Goal: Transaction & Acquisition: Purchase product/service

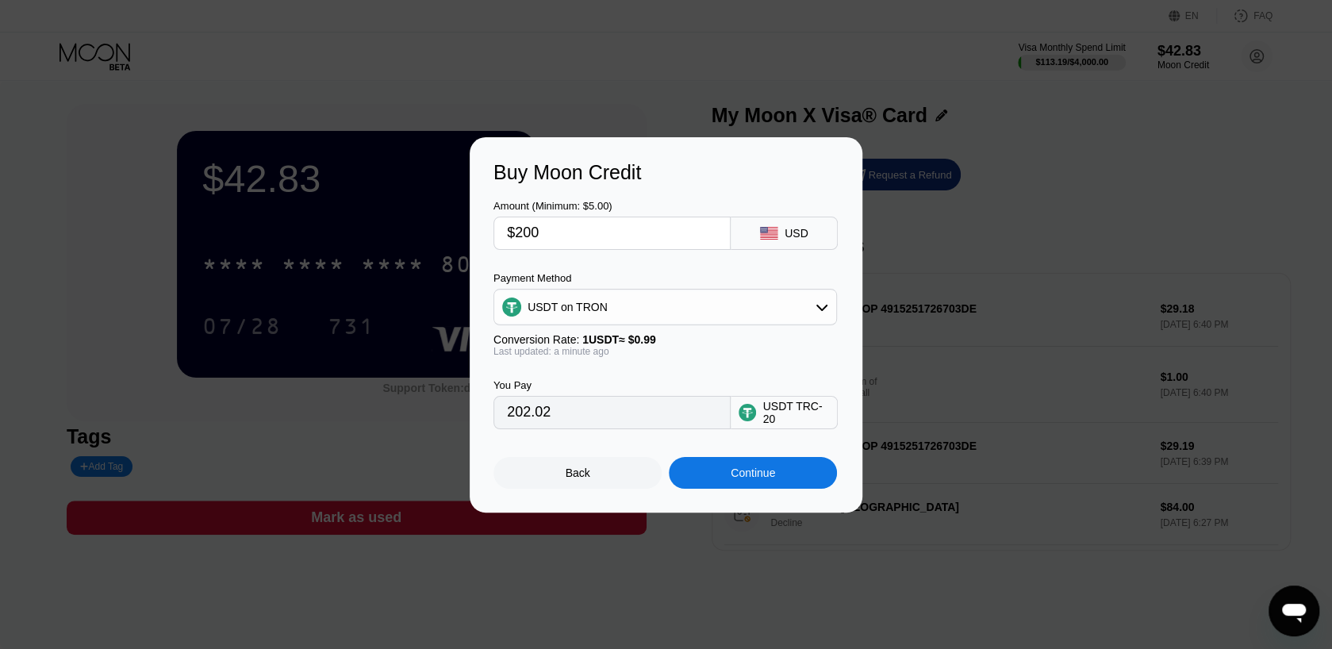
click at [678, 244] on input "$200" at bounding box center [612, 233] width 210 height 32
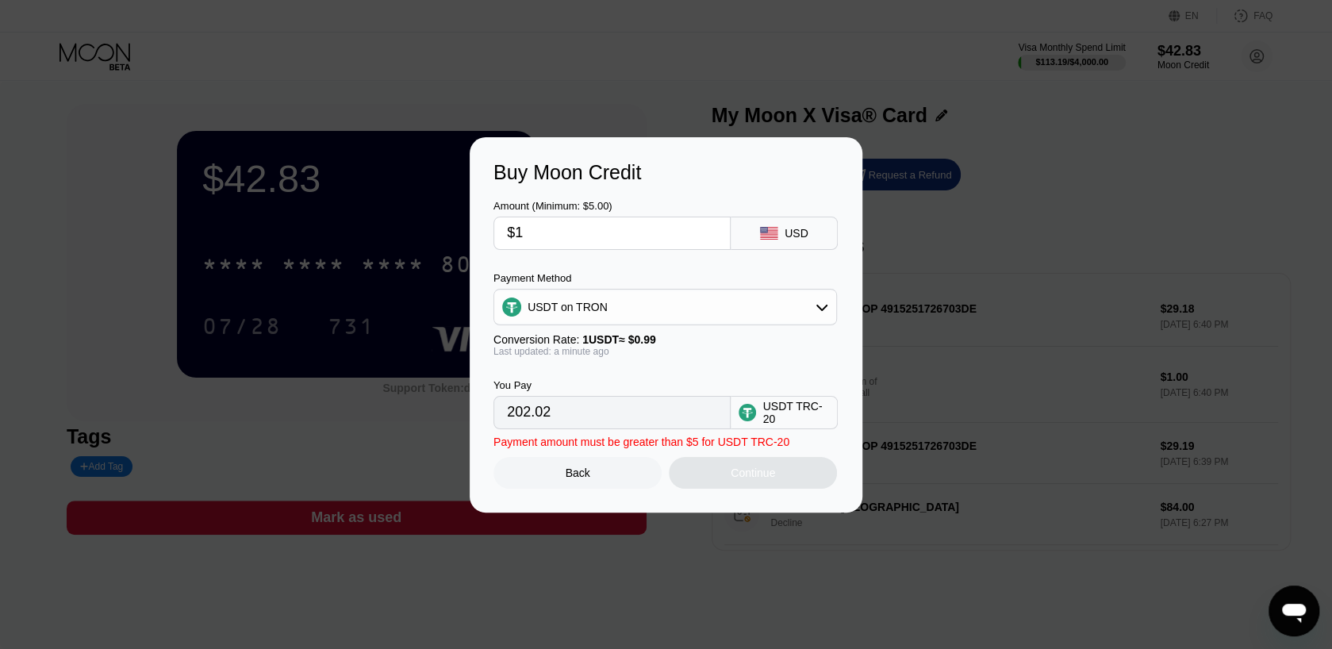
type input "$1"
type input "1.01"
type input "$17"
type input "17.17"
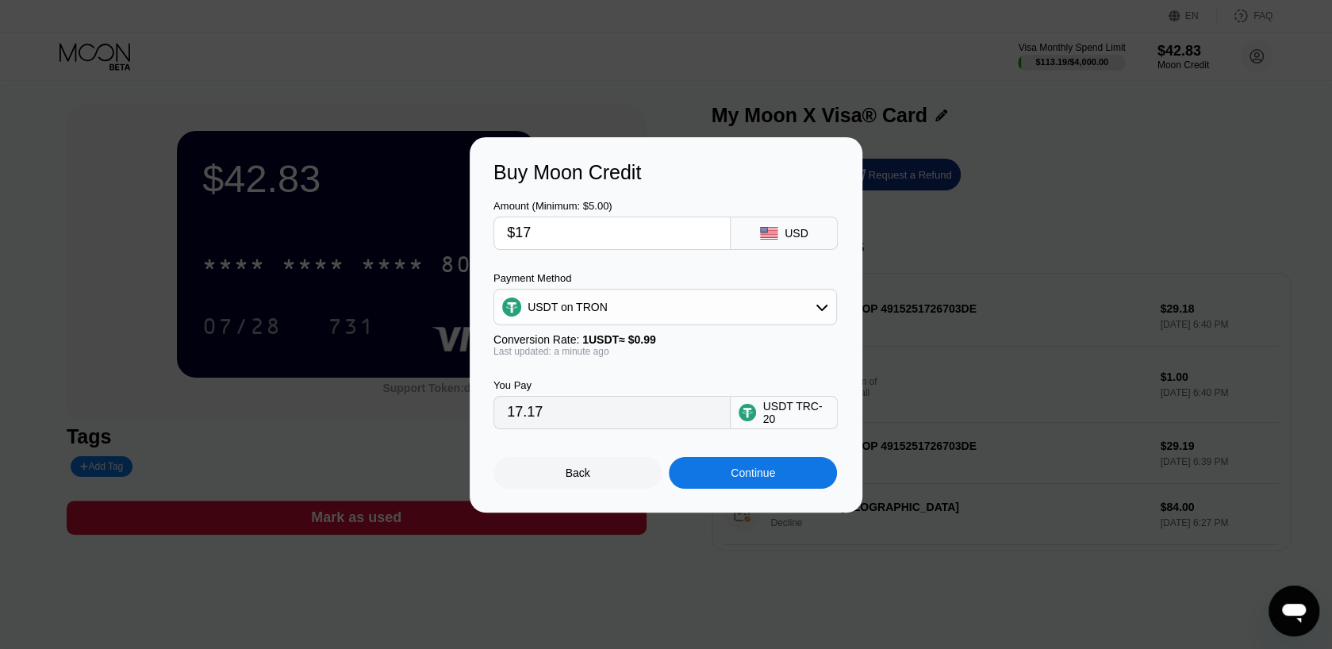
type input "$174"
type input "175.76"
type input "$173"
type input "174.75"
type input "$173.2"
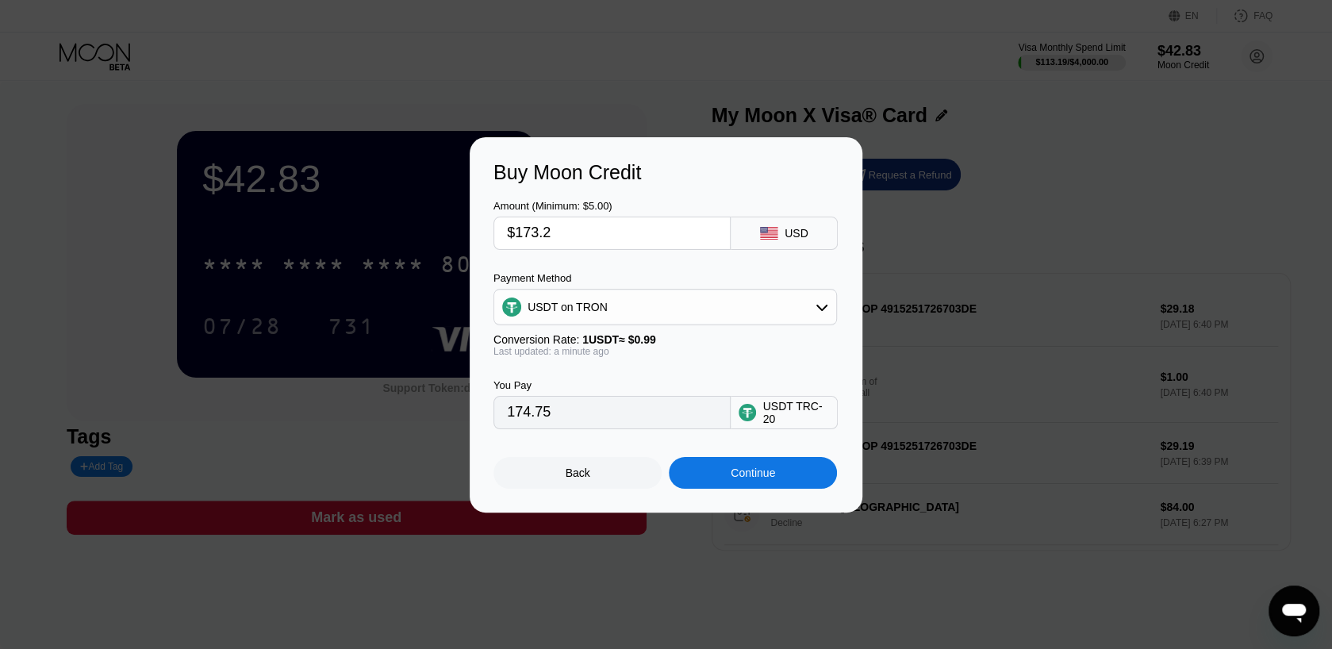
type input "174.95"
type input "$173."
type input "174.75"
type input "$1734"
type input "1751.52"
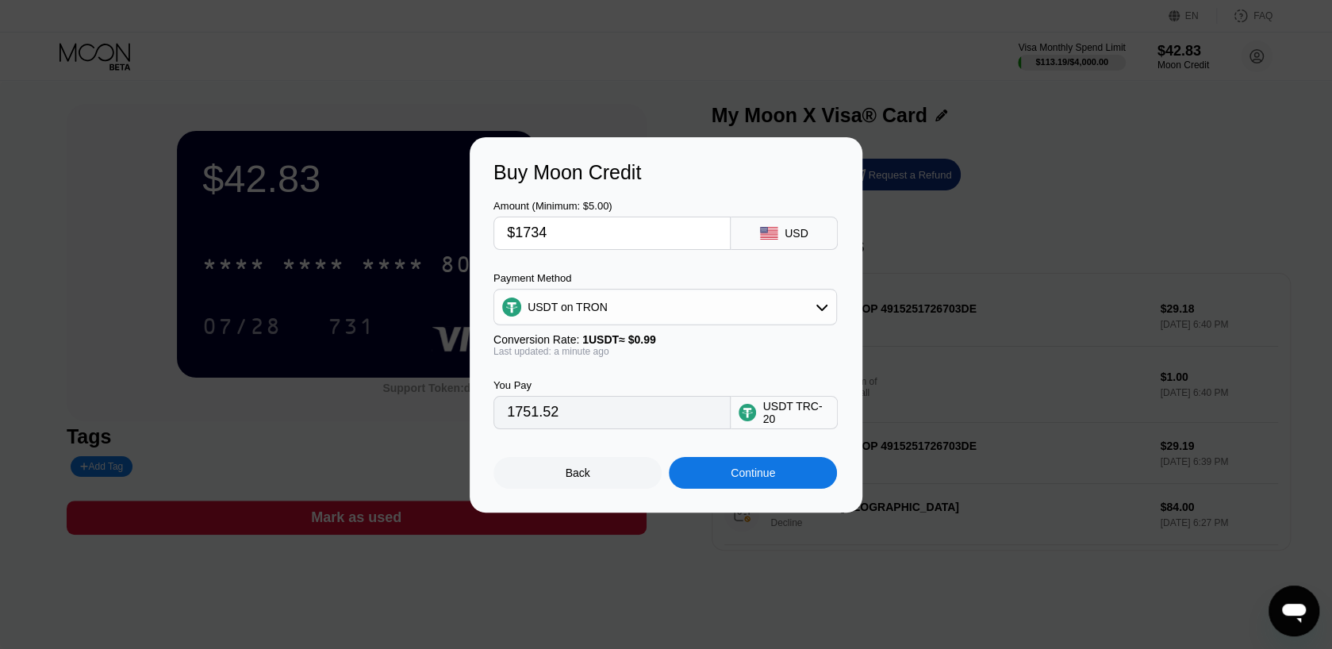
type input "$173"
type input "174.75"
type input "$17"
type input "17.17"
type input "$174"
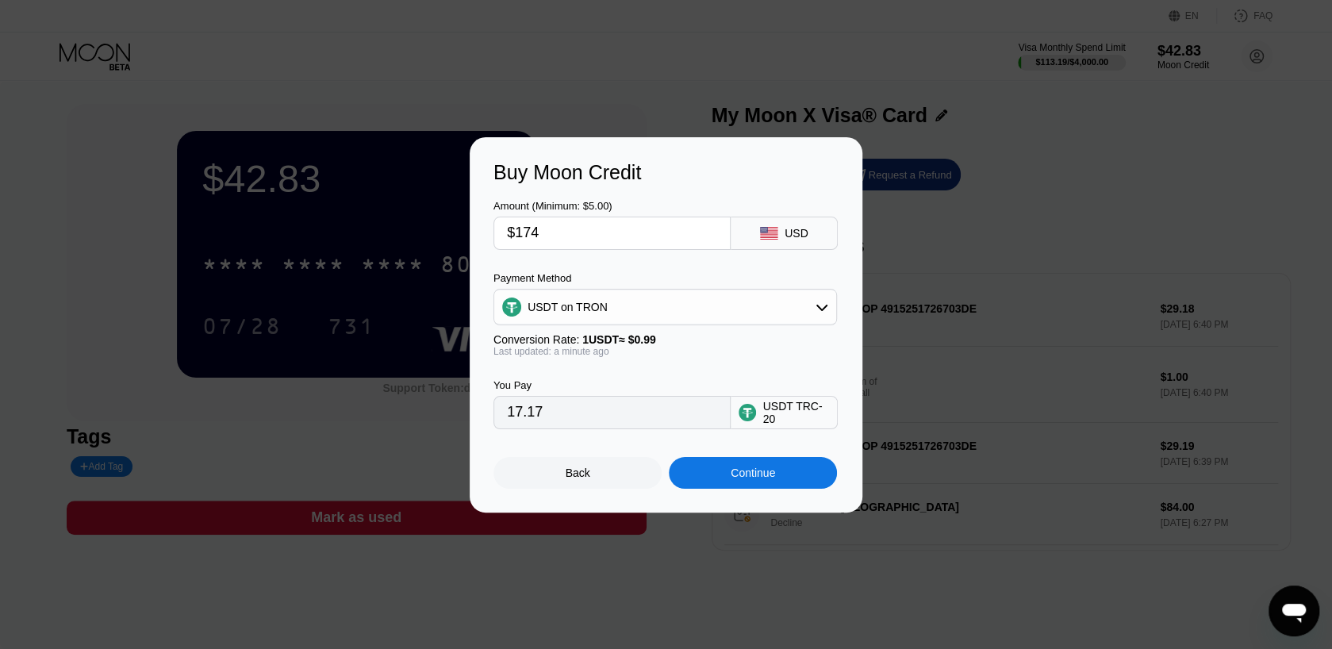
type input "175.76"
type input "$174.5"
type input "176.26"
click at [646, 412] on input "176.26" at bounding box center [612, 413] width 210 height 32
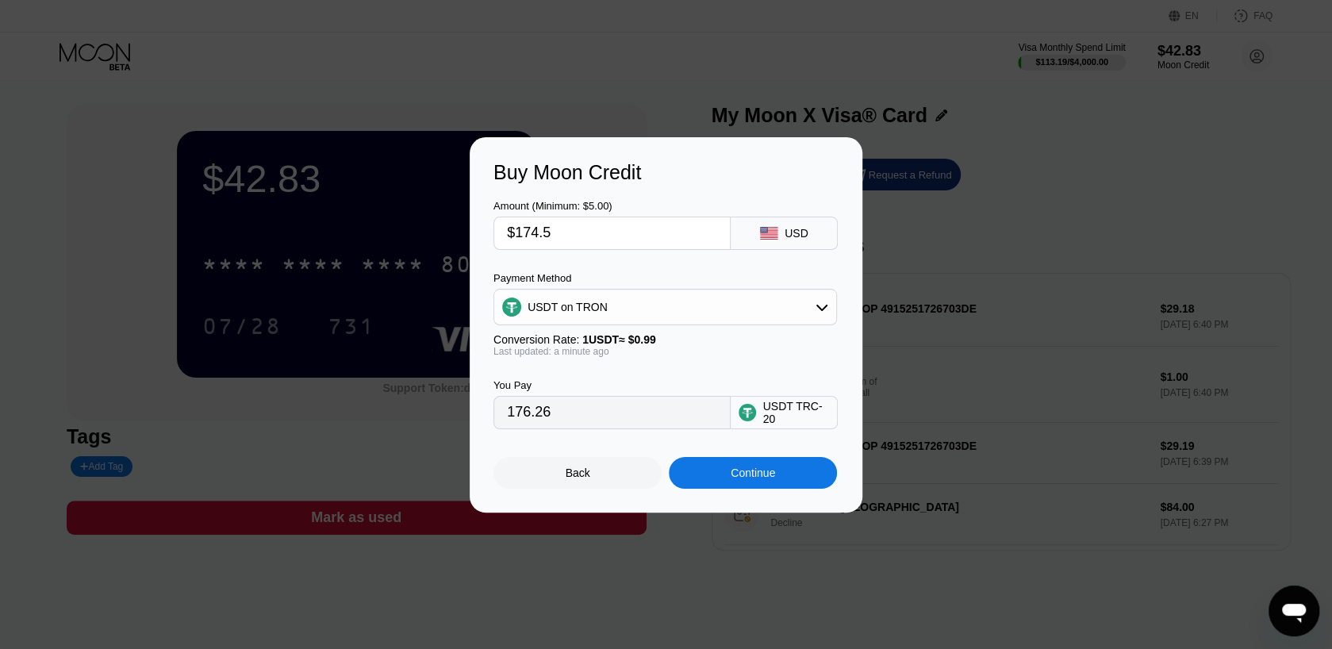
click at [528, 232] on input "$174.5" at bounding box center [612, 233] width 210 height 32
drag, startPoint x: 528, startPoint y: 232, endPoint x: 556, endPoint y: 231, distance: 27.8
click at [556, 231] on input "$174.5" at bounding box center [612, 233] width 210 height 32
type input "$173"
type input "174.75"
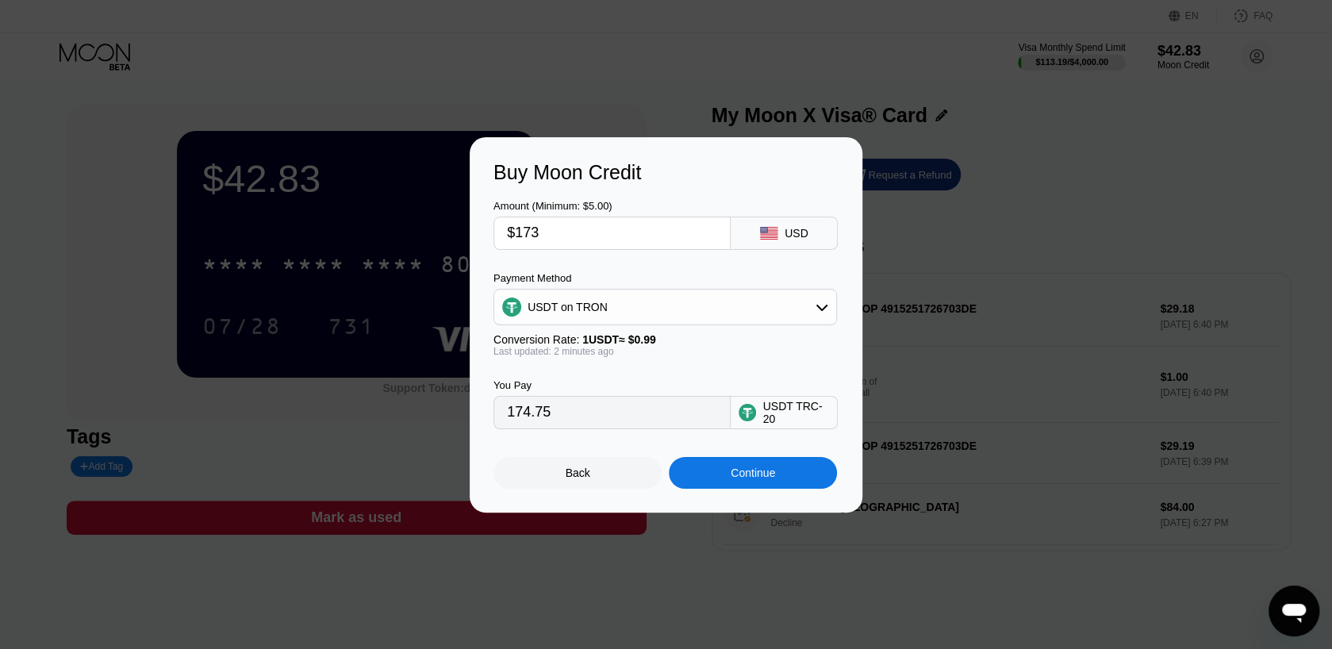
type input "$173"
click at [601, 414] on input "174.75" at bounding box center [612, 413] width 210 height 32
click at [704, 474] on div "Continue" at bounding box center [753, 473] width 168 height 32
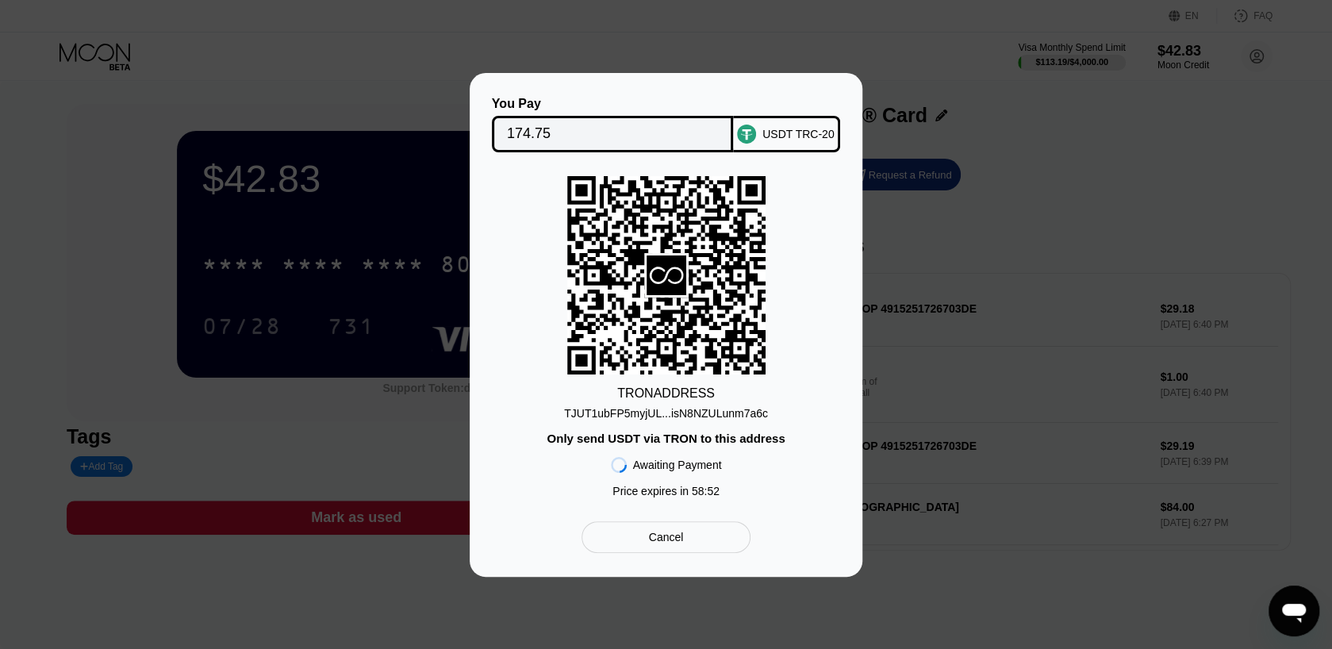
click at [702, 410] on div "TJUT1ubFP5myjUL...isN8NZULunm7a6c" at bounding box center [666, 413] width 204 height 13
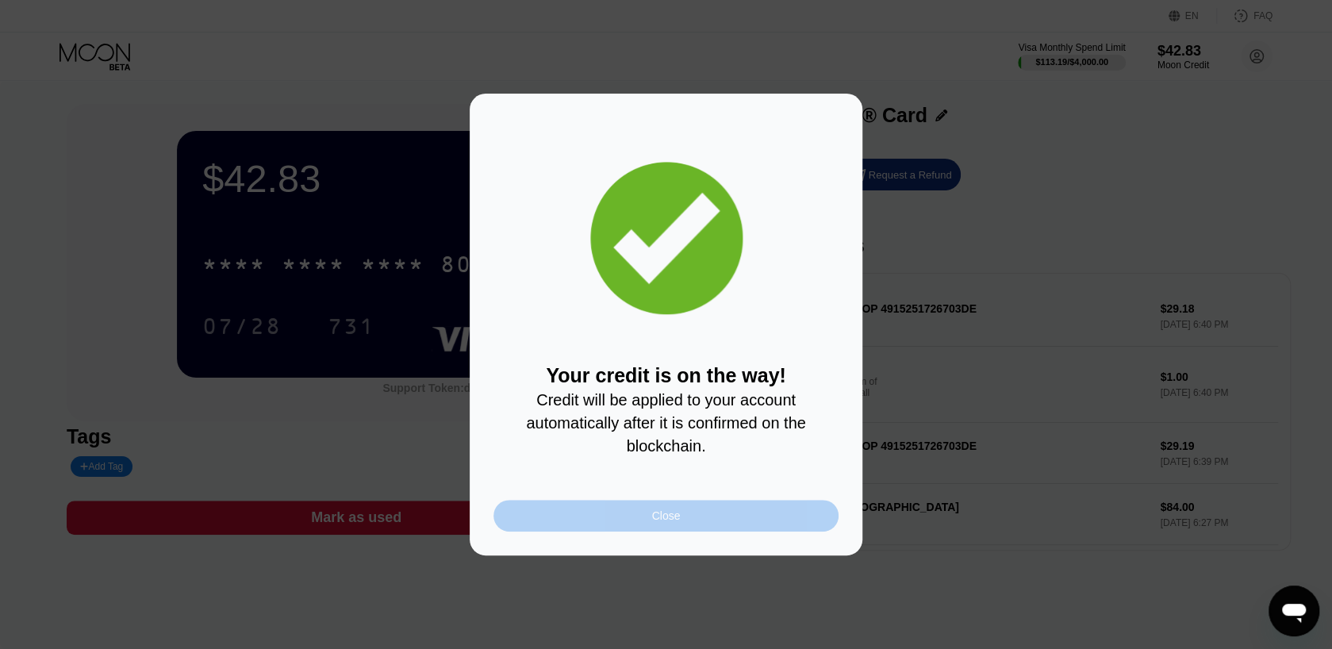
click at [732, 516] on div "Close" at bounding box center [665, 516] width 345 height 32
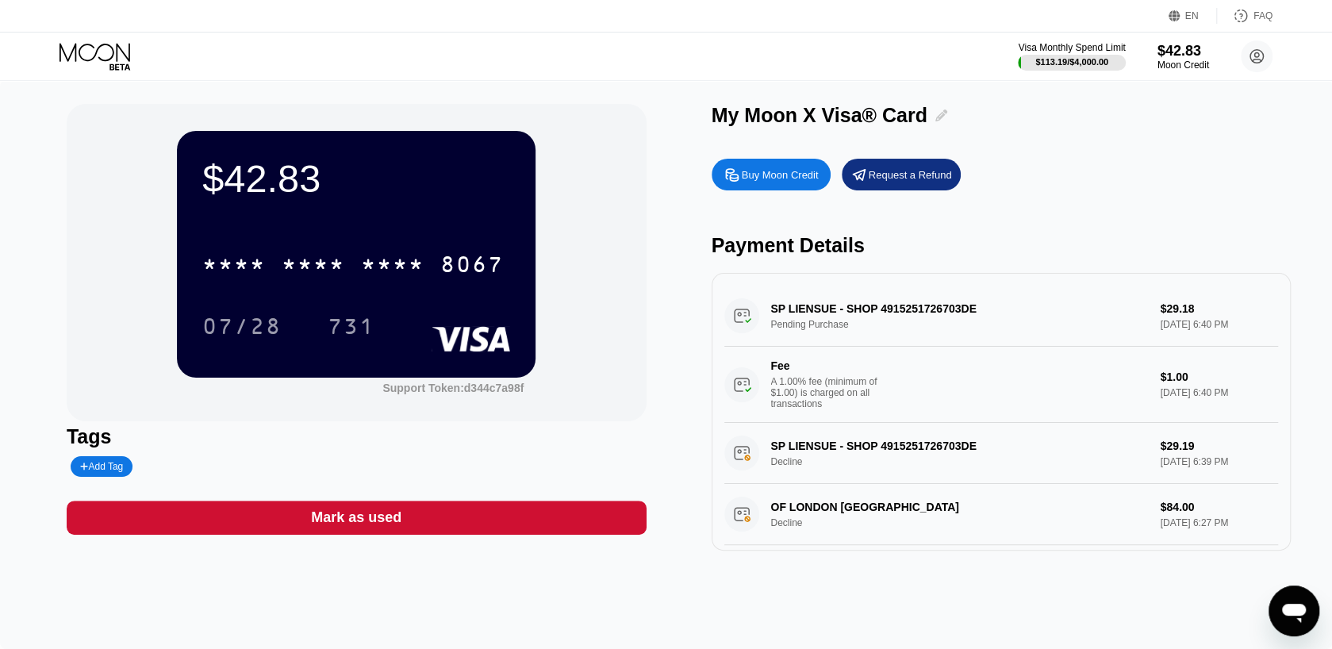
click at [935, 121] on icon at bounding box center [941, 115] width 12 height 12
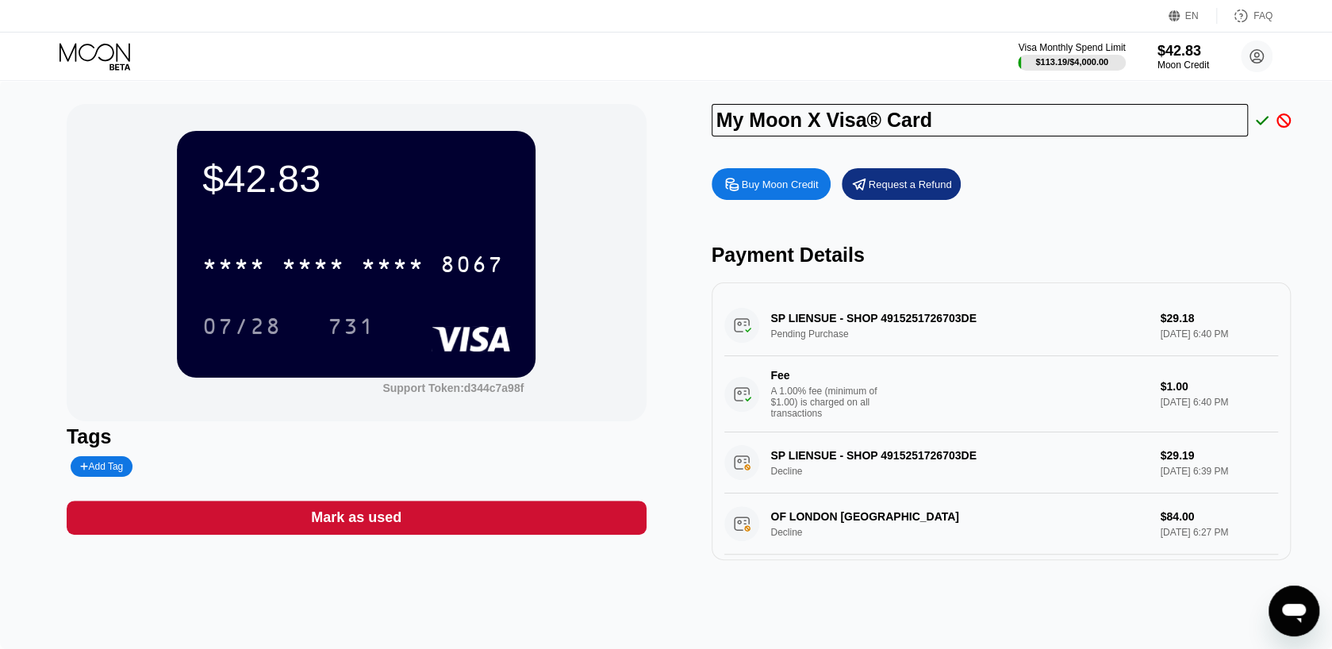
drag, startPoint x: 991, startPoint y: 121, endPoint x: 668, endPoint y: 127, distance: 322.9
click at [668, 127] on div "$42.83 * * * * * * * * * * * * 8067 07/28 731 Support Token: d344c7a98f Tags Ad…" at bounding box center [666, 332] width 1199 height 456
click at [1114, 189] on div "Buy Moon Credit Request a Refund" at bounding box center [1002, 184] width 580 height 32
